Goal: Browse casually

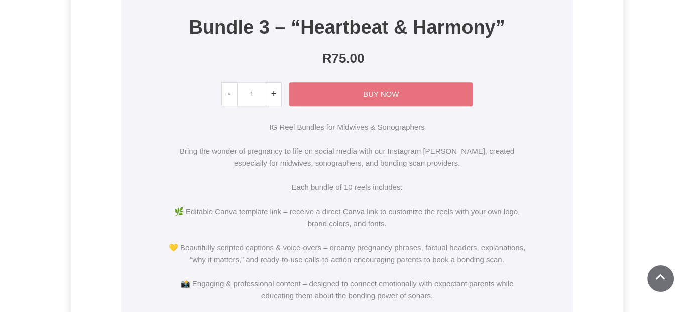
scroll to position [251, 0]
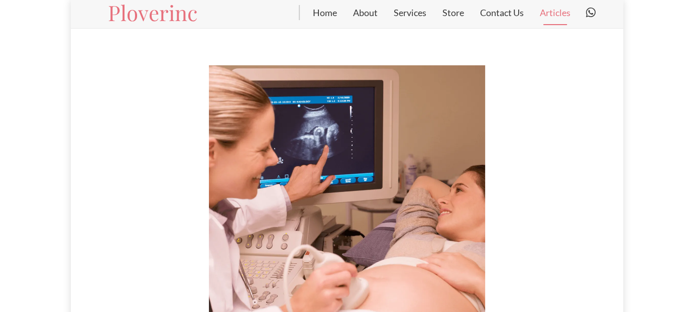
click at [552, 11] on link "Articles" at bounding box center [555, 12] width 47 height 25
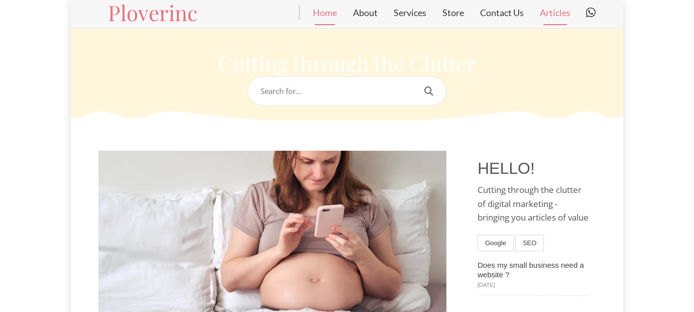
click at [319, 15] on link "Home" at bounding box center [325, 12] width 40 height 25
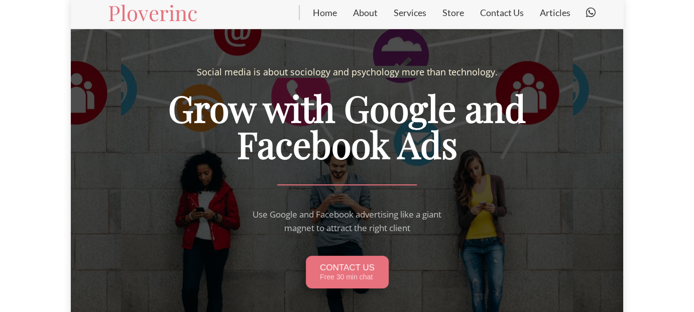
click at [132, 127] on div at bounding box center [123, 176] width 50 height 226
